Goal: Information Seeking & Learning: Understand process/instructions

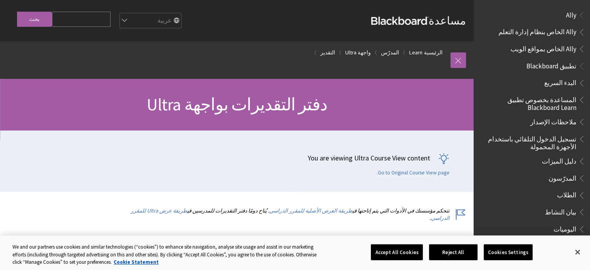
scroll to position [920, 0]
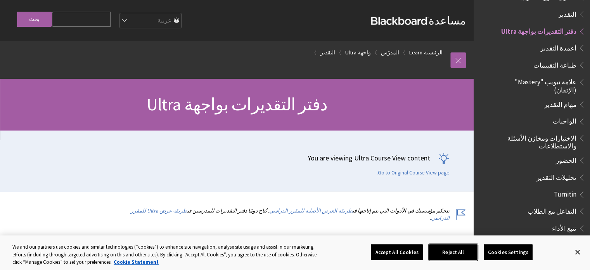
click at [455, 257] on button "Reject All" at bounding box center [453, 252] width 48 height 16
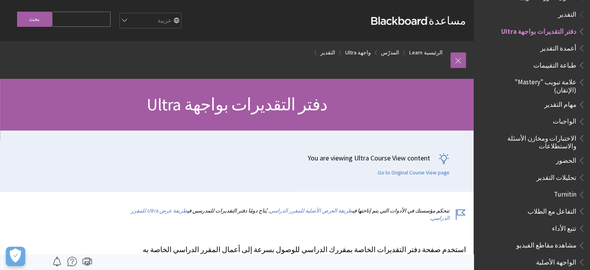
click at [566, 41] on span "أعمدة التقدير" at bounding box center [558, 46] width 36 height 10
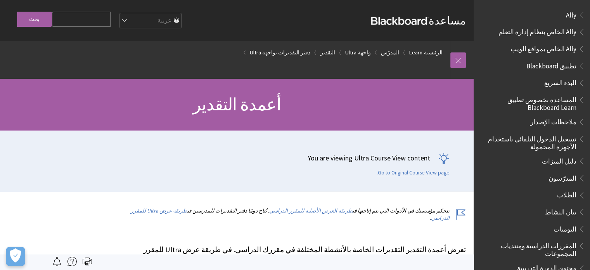
scroll to position [937, 0]
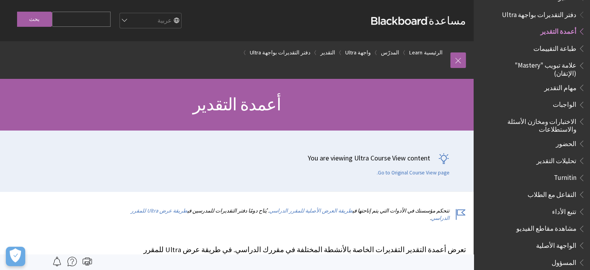
click at [472, 260] on div at bounding box center [236, 262] width 473 height 16
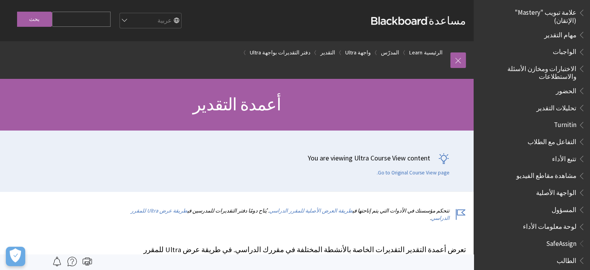
scroll to position [1011, 0]
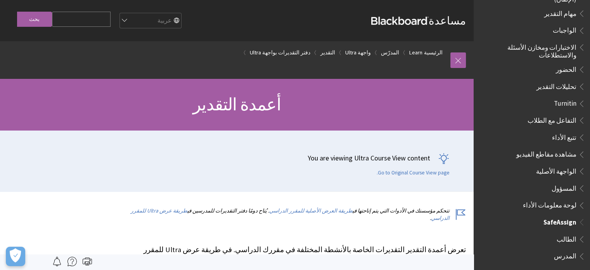
click at [567, 249] on span "المدرس" at bounding box center [565, 254] width 22 height 10
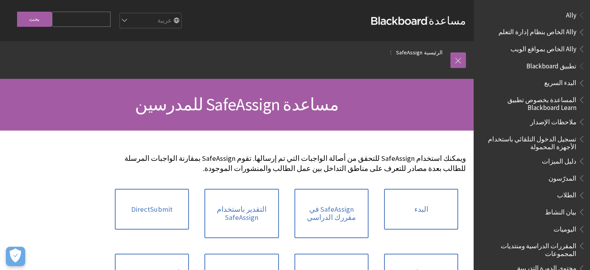
scroll to position [572, 0]
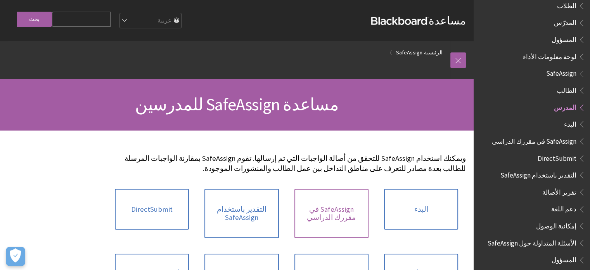
click at [328, 209] on link "SafeAssign في مقررك الدراسي" at bounding box center [331, 212] width 74 height 49
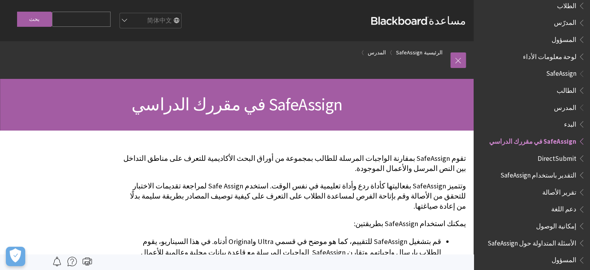
select select "/fr-ca/SafeAssign/Instructor/In_Your_Course"
